Goal: Navigation & Orientation: Go to known website

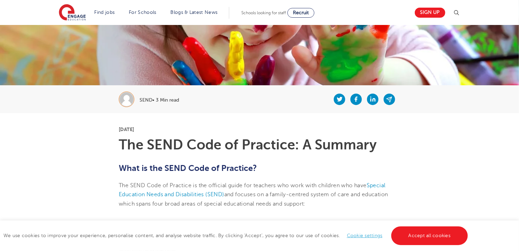
scroll to position [88, 0]
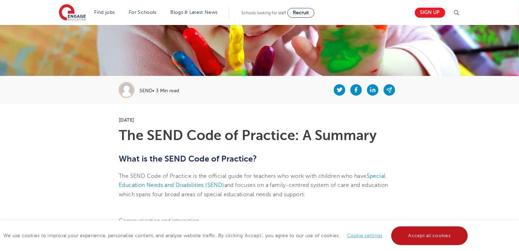
click at [402, 232] on link "Accept all cookies" at bounding box center [429, 235] width 77 height 19
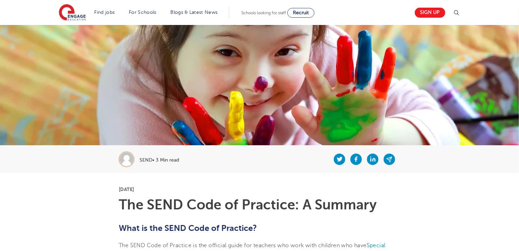
scroll to position [0, 0]
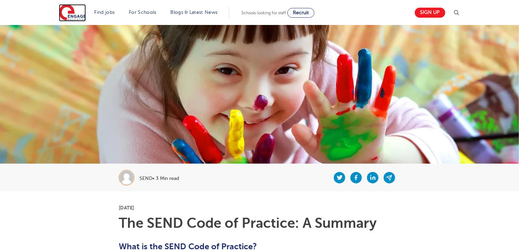
click at [71, 18] on img at bounding box center [72, 12] width 27 height 17
